Goal: Task Accomplishment & Management: Manage account settings

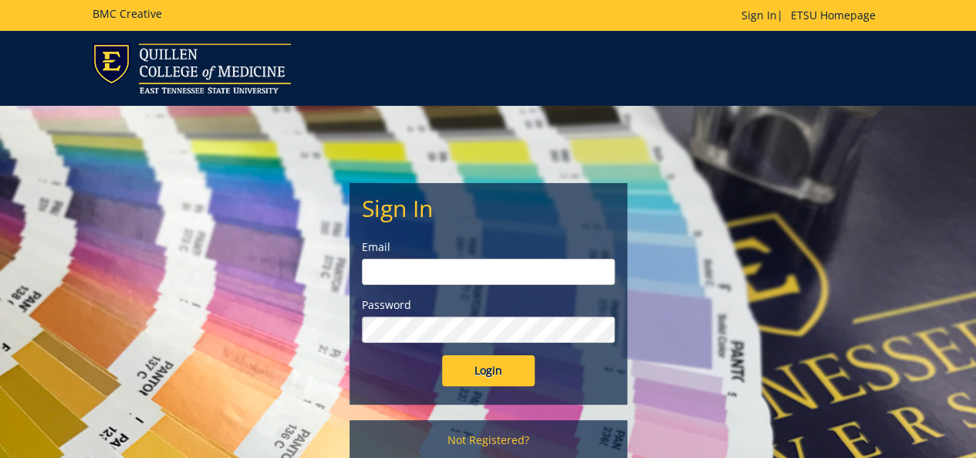
type input "jonesrs4@etsu.edu"
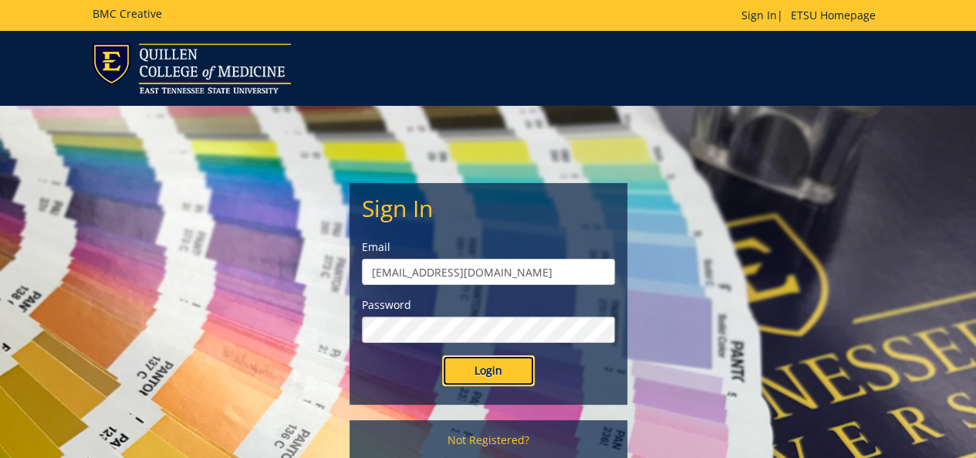
click at [476, 373] on input "Login" at bounding box center [488, 370] width 93 height 31
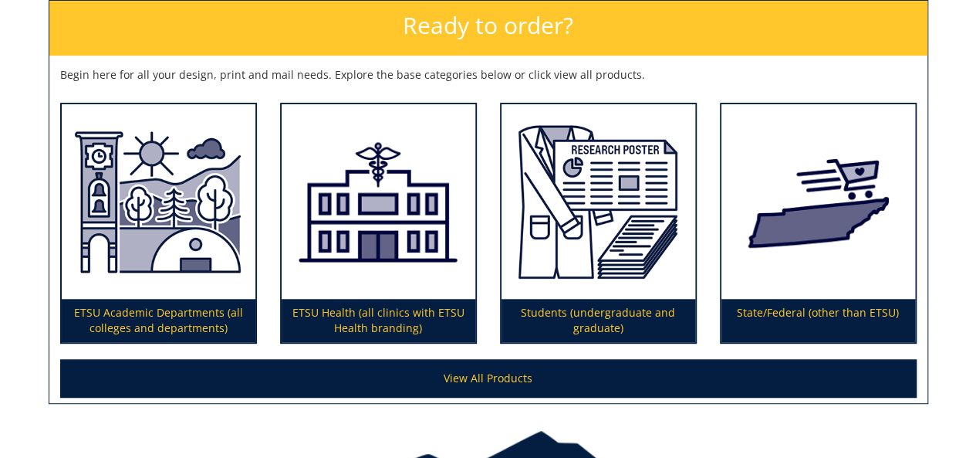
scroll to position [309, 0]
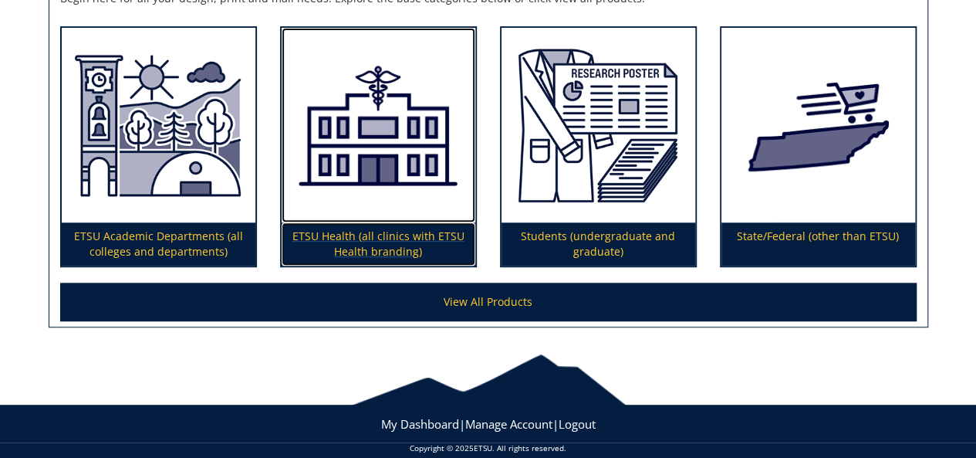
click at [411, 252] on p "ETSU Health (all clinics with ETSU Health branding)" at bounding box center [379, 243] width 194 height 43
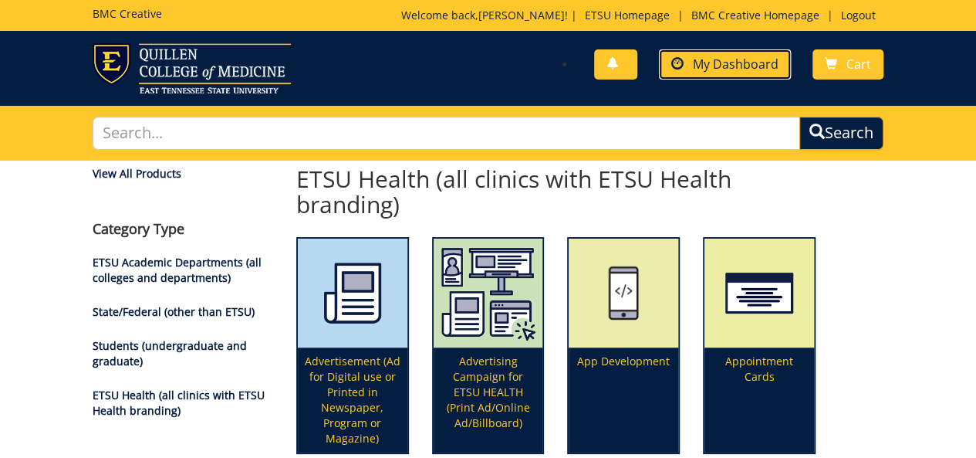
click at [718, 63] on span "My Dashboard" at bounding box center [736, 64] width 86 height 17
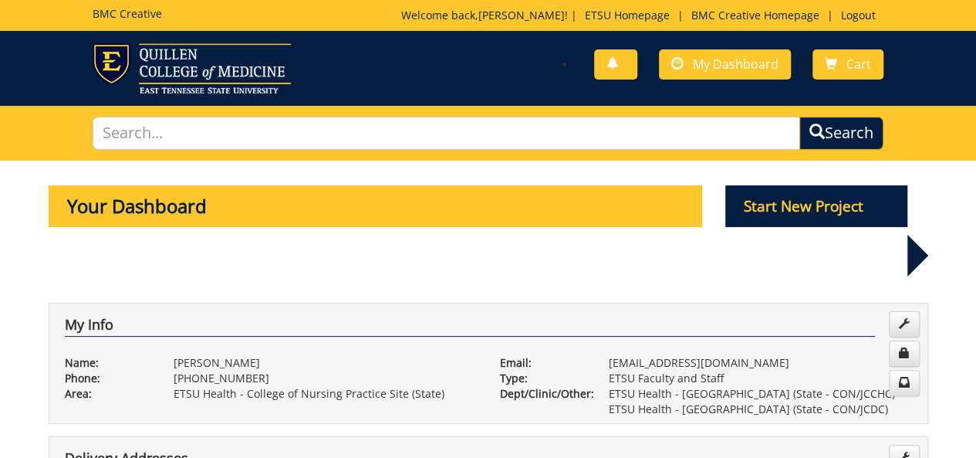
click at [235, 386] on p "ETSU Health - College of Nursing Practice Site (State)" at bounding box center [325, 393] width 303 height 15
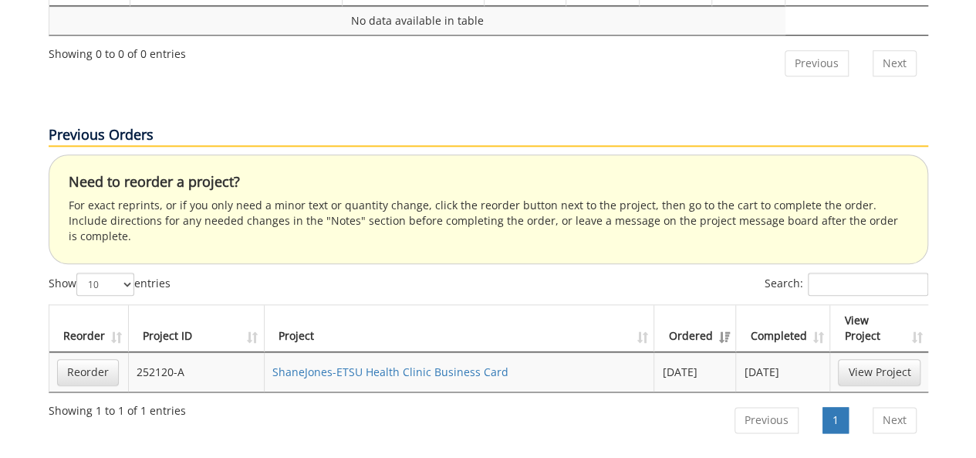
scroll to position [772, 0]
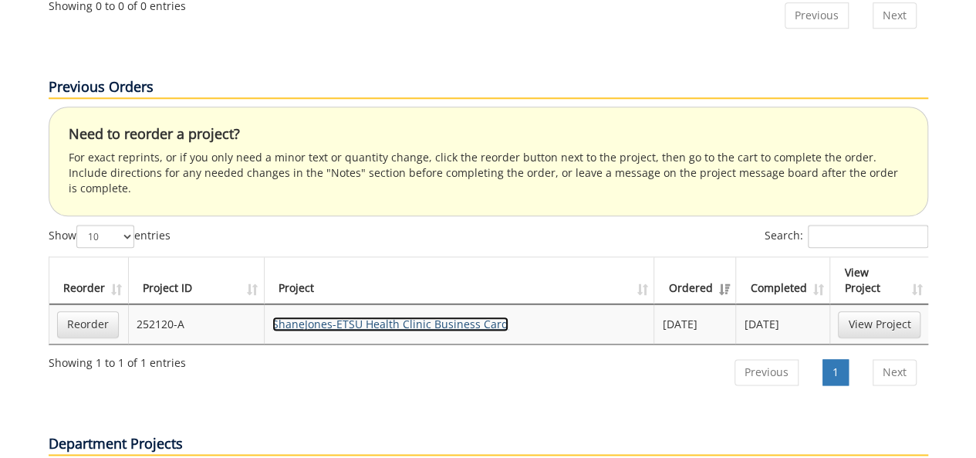
click at [400, 316] on link "ShaneJones-ETSU Health Clinic Business Card" at bounding box center [390, 323] width 236 height 15
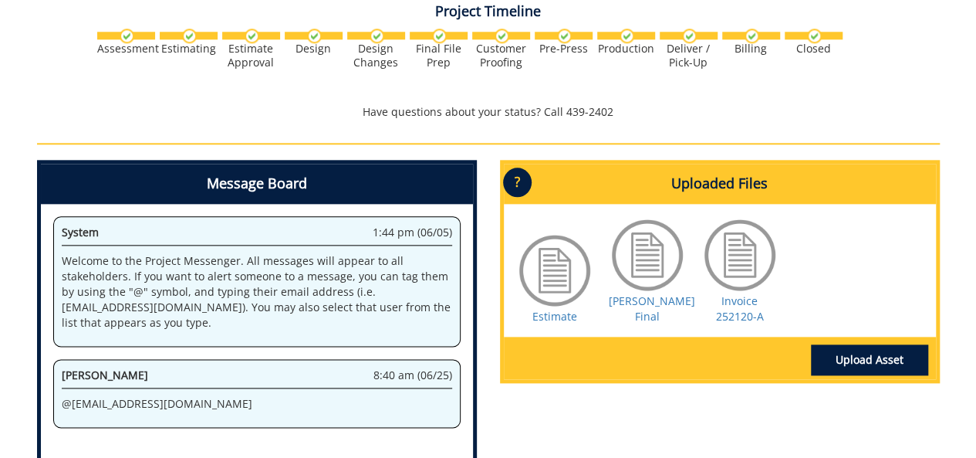
scroll to position [849, 0]
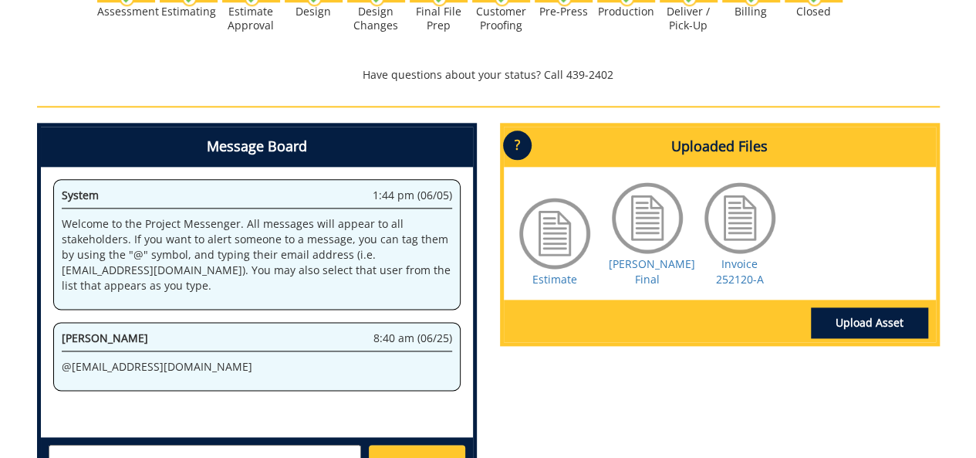
click at [653, 256] on div at bounding box center [647, 217] width 77 height 77
click at [837, 338] on link "Upload Asset" at bounding box center [869, 322] width 117 height 31
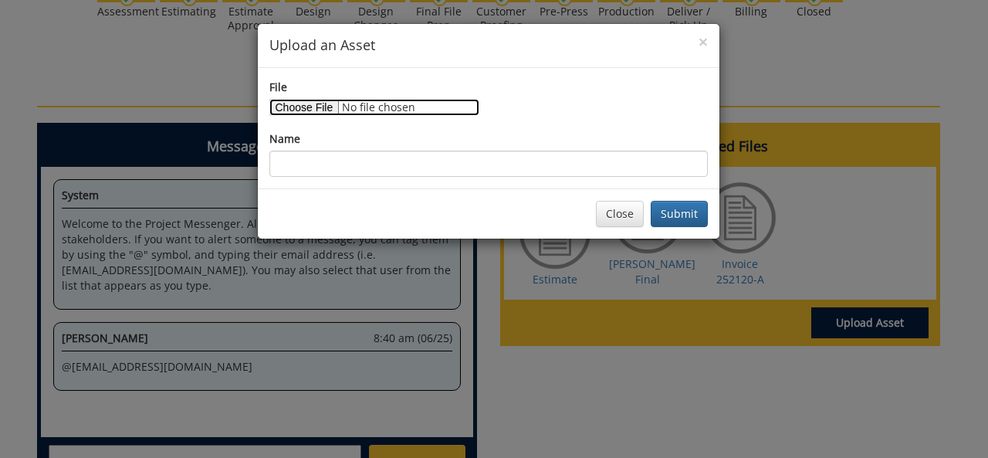
click at [324, 107] on input "File" at bounding box center [374, 107] width 210 height 17
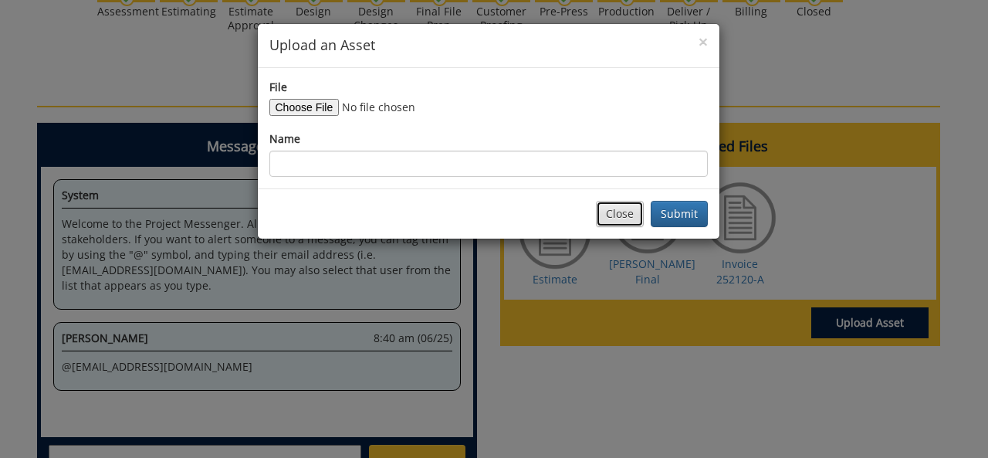
click at [604, 221] on button "Close" at bounding box center [620, 214] width 48 height 26
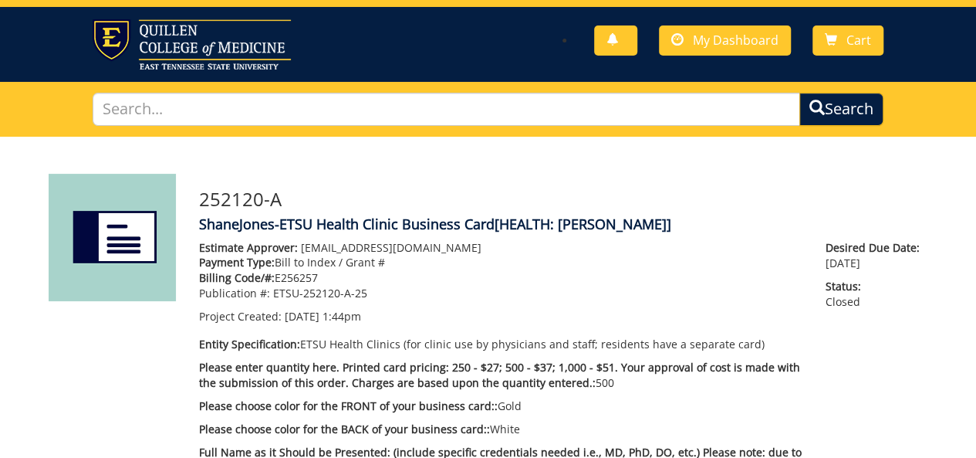
scroll to position [0, 0]
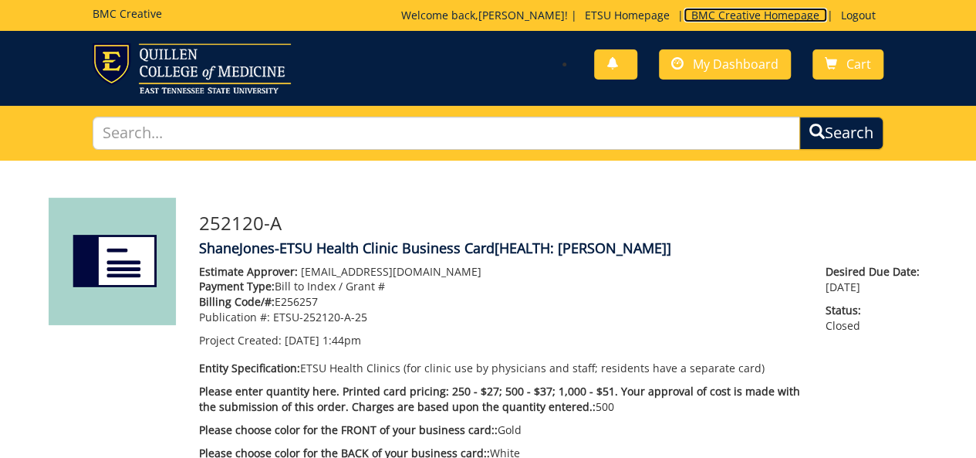
click at [722, 13] on link "BMC Creative Homepage" at bounding box center [756, 15] width 144 height 15
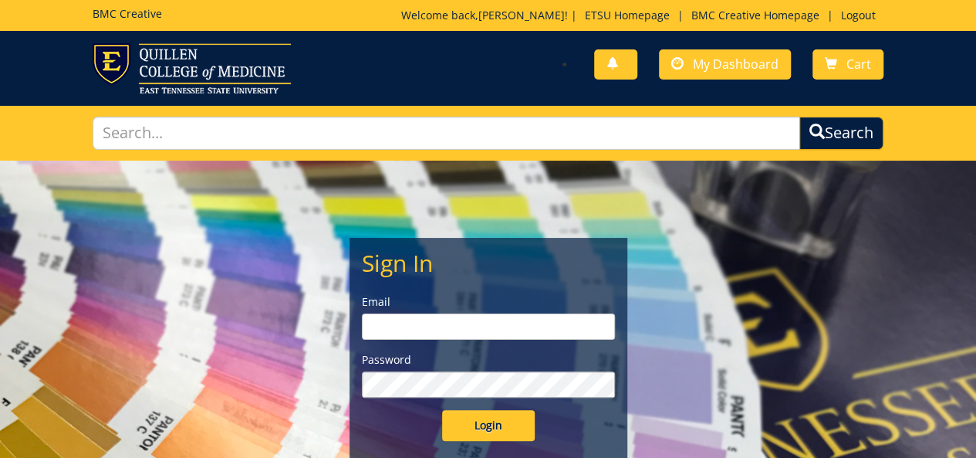
type input "[EMAIL_ADDRESS][DOMAIN_NAME]"
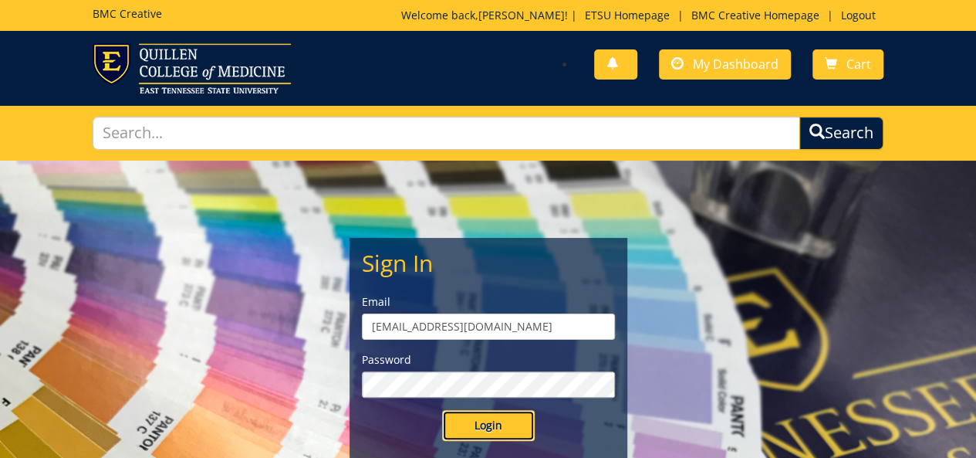
click at [502, 427] on input "Login" at bounding box center [488, 425] width 93 height 31
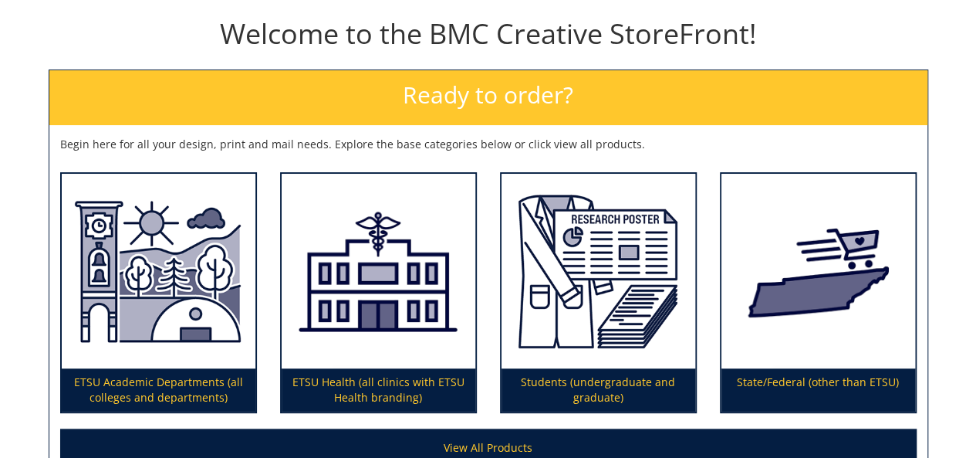
scroll to position [232, 0]
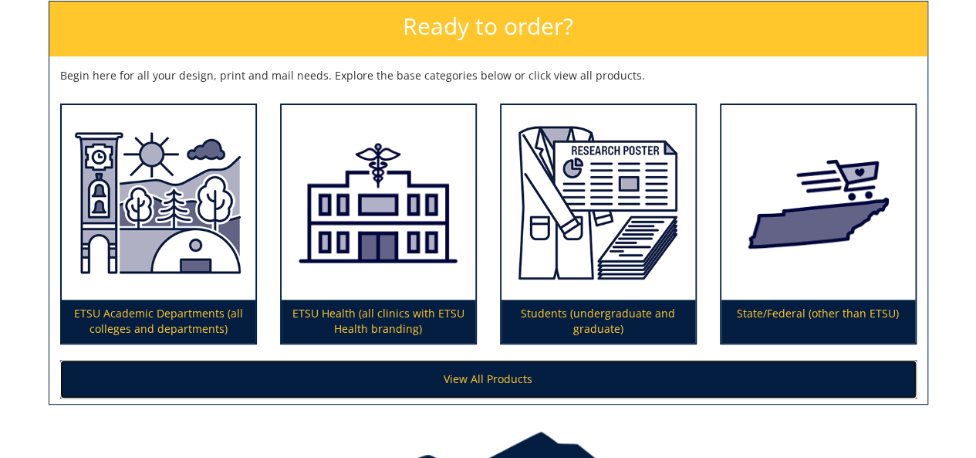
click at [497, 387] on link "View All Products" at bounding box center [488, 379] width 857 height 39
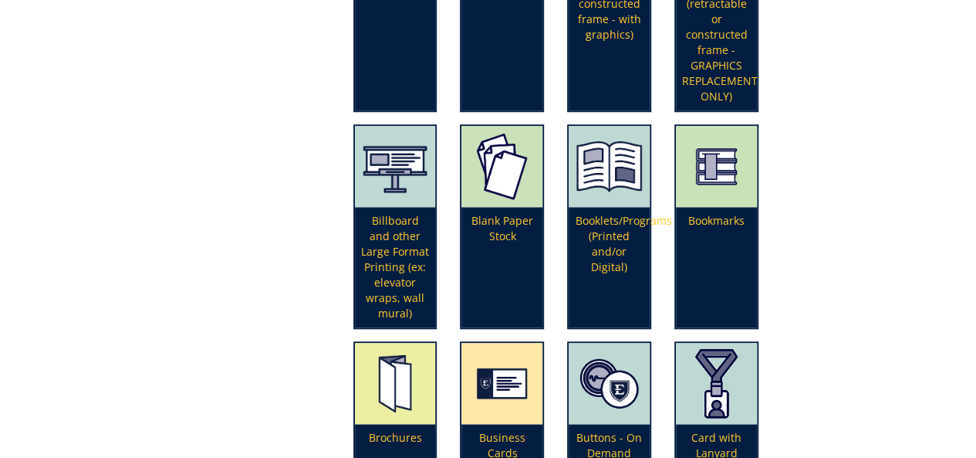
scroll to position [617, 0]
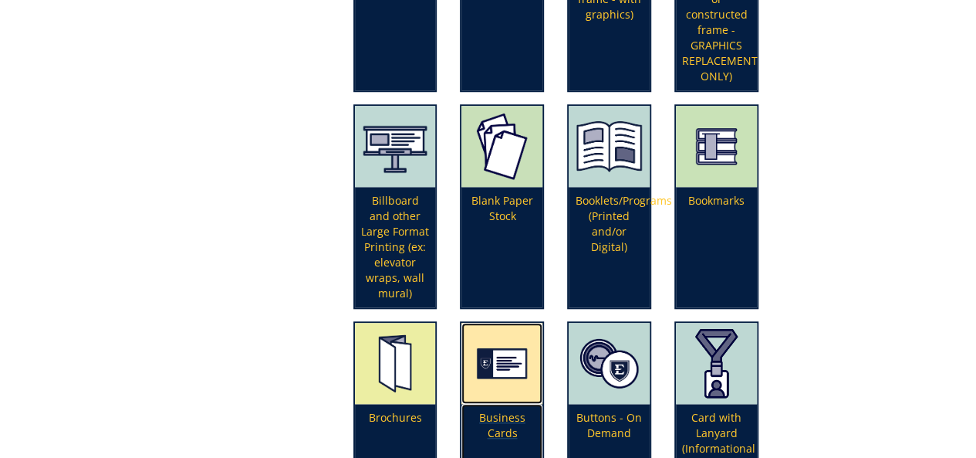
click at [502, 418] on p "Business Cards" at bounding box center [502, 449] width 81 height 90
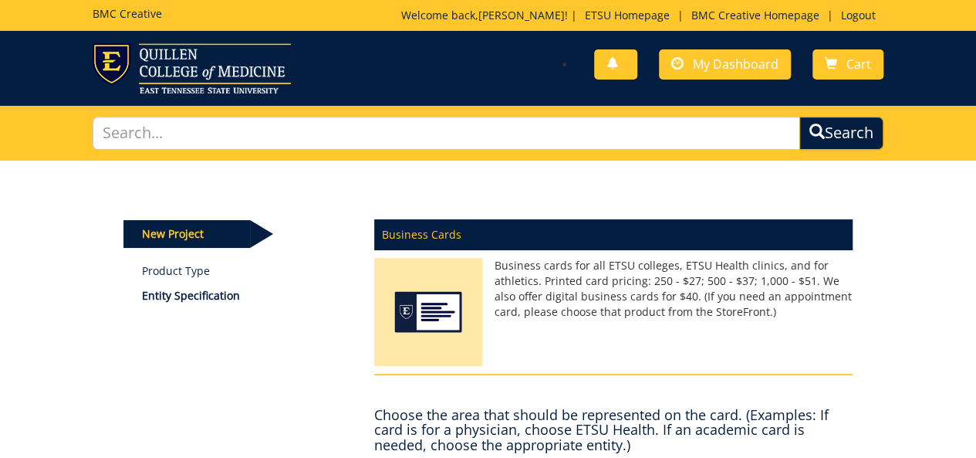
click at [533, 303] on p "Business cards for all ETSU colleges, ETSU Health clinics, and for athletics. P…" at bounding box center [613, 289] width 479 height 62
click at [712, 70] on span "My Dashboard" at bounding box center [736, 64] width 86 height 17
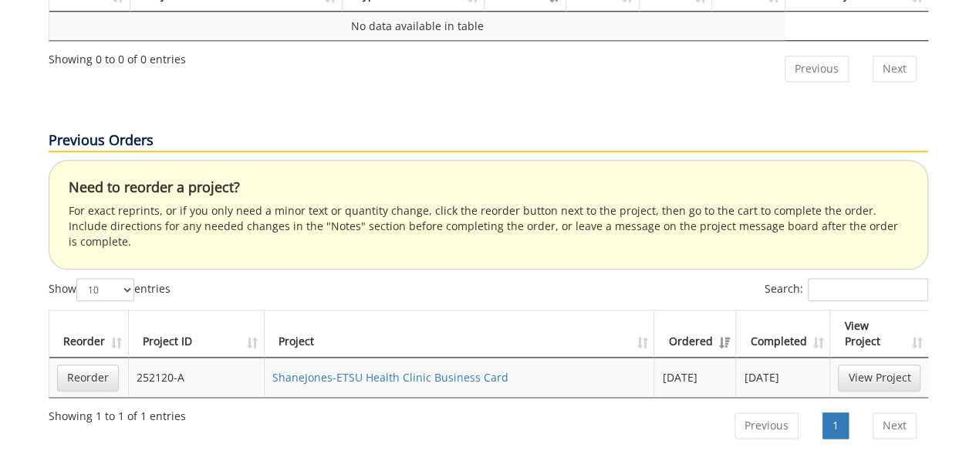
scroll to position [695, 0]
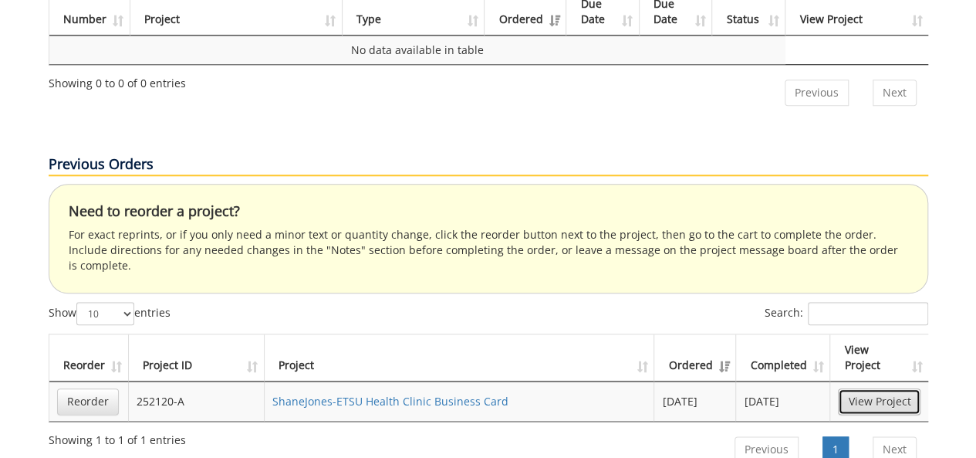
click at [871, 388] on link "View Project" at bounding box center [879, 401] width 83 height 26
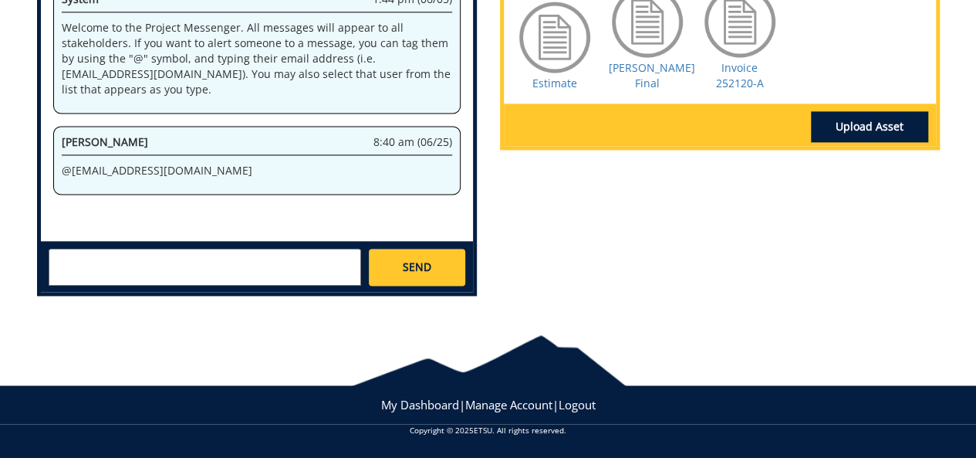
scroll to position [827, 0]
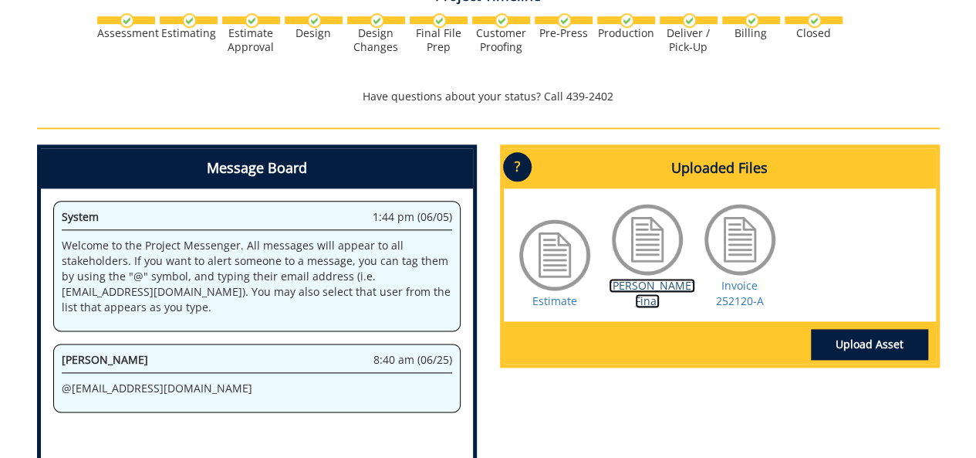
click at [650, 308] on link "Jones BC Final" at bounding box center [652, 293] width 86 height 30
